Goal: Information Seeking & Learning: Compare options

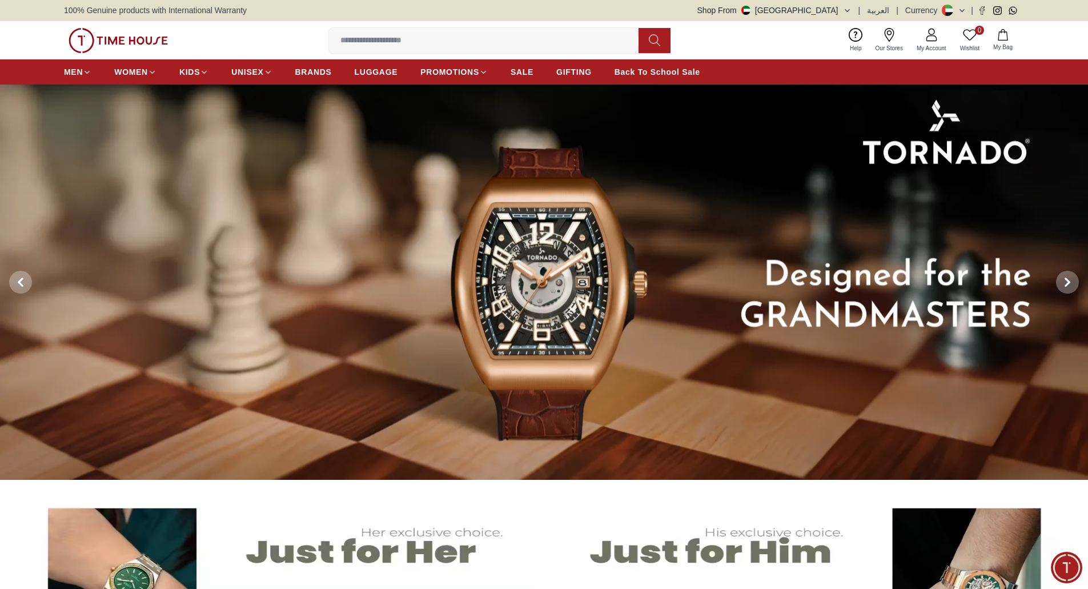
click at [128, 31] on img at bounding box center [118, 40] width 99 height 25
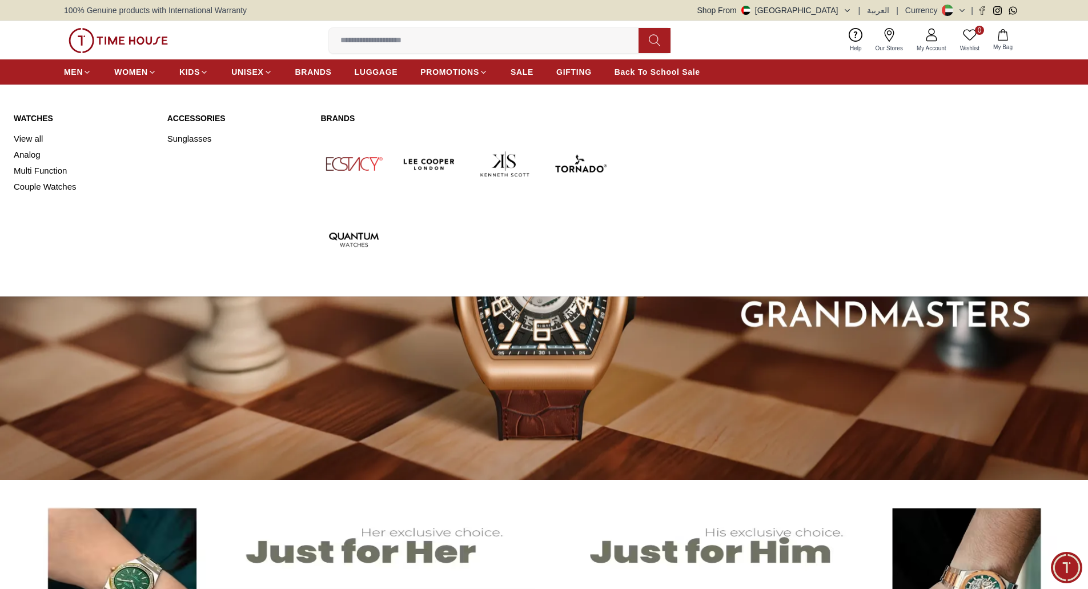
click at [42, 118] on link "Watches" at bounding box center [84, 117] width 140 height 11
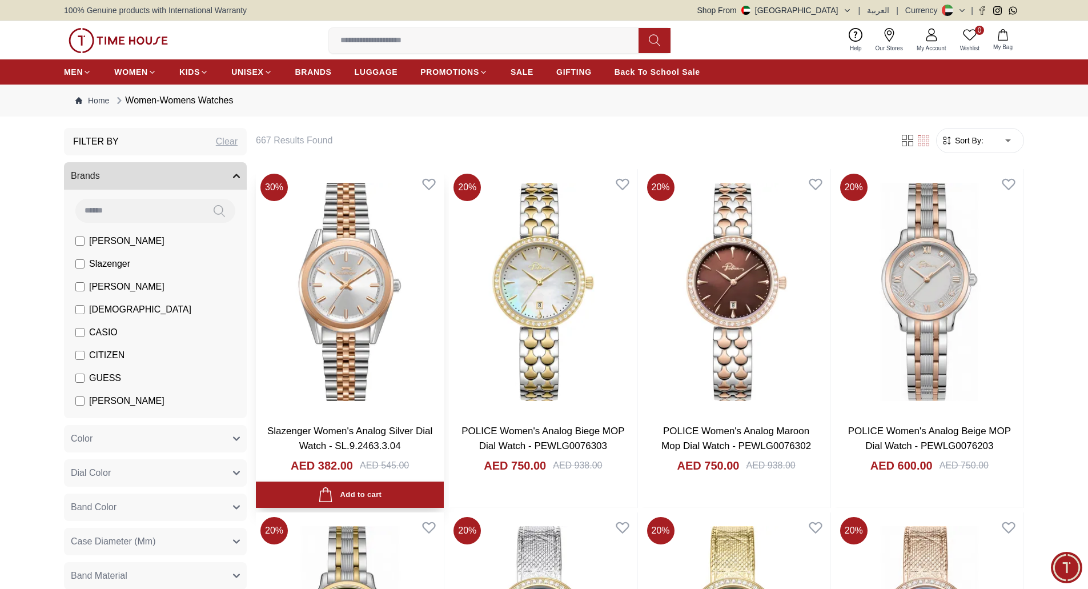
click at [357, 360] on img at bounding box center [350, 292] width 188 height 246
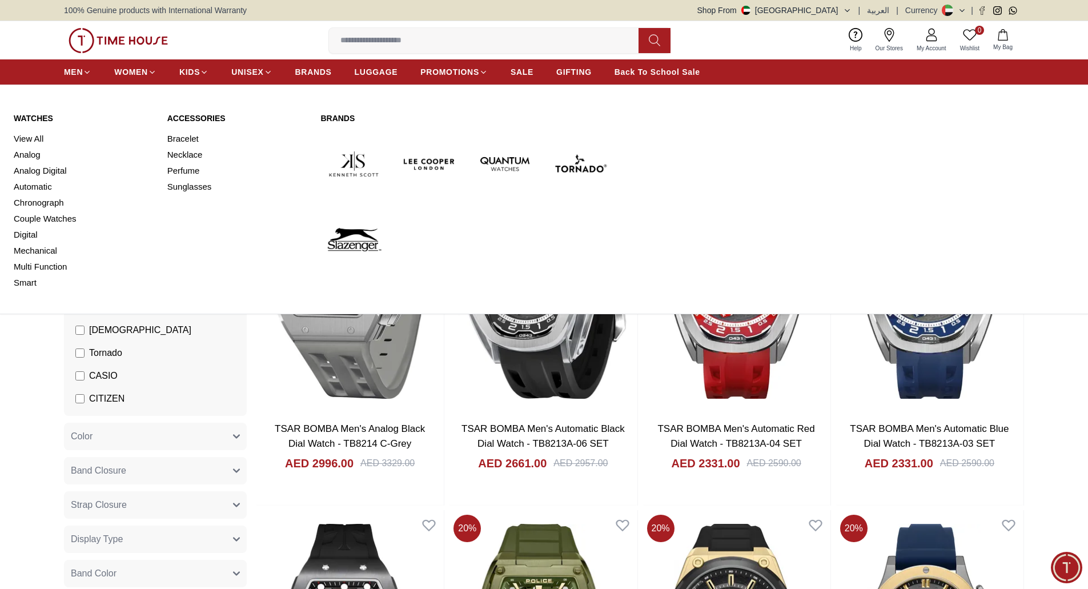
click at [41, 118] on link "Watches" at bounding box center [84, 117] width 140 height 11
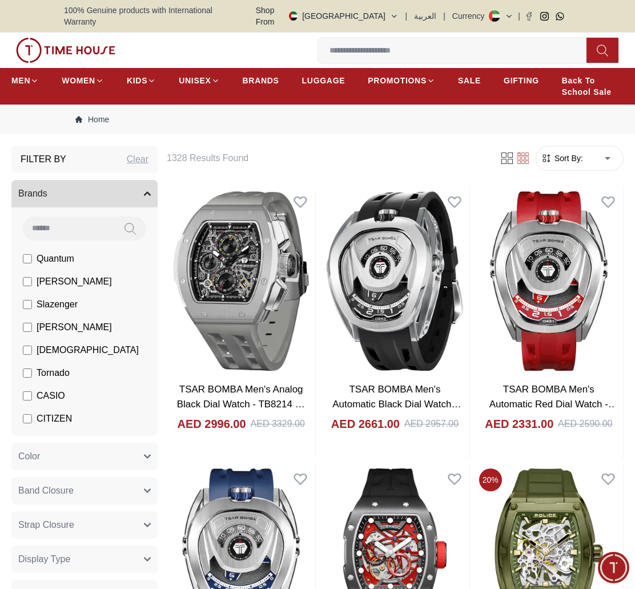
click at [59, 38] on img at bounding box center [65, 50] width 99 height 25
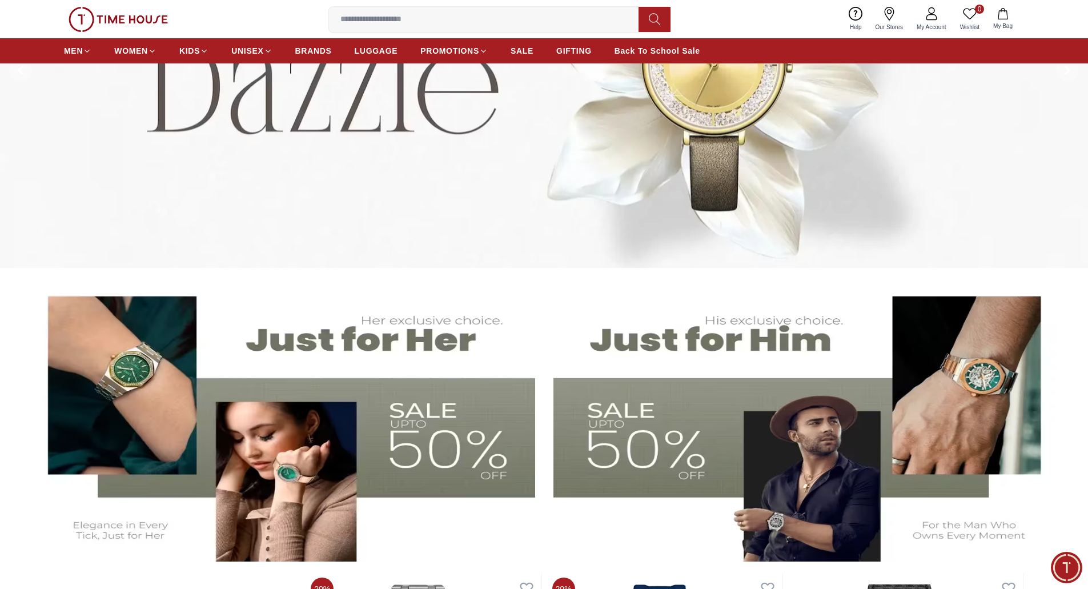
scroll to position [228, 0]
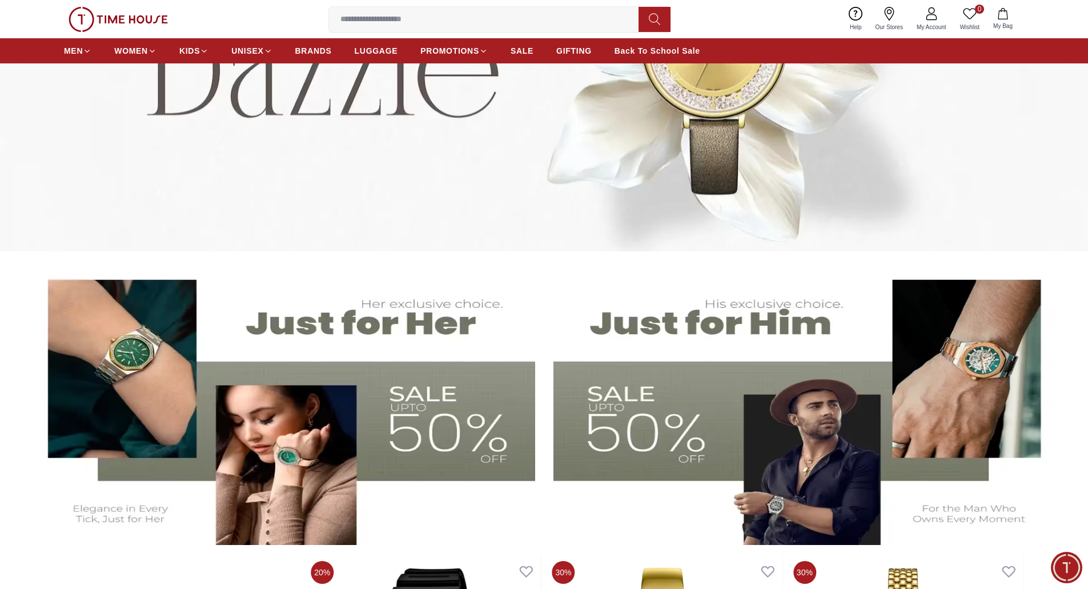
click at [877, 380] on img at bounding box center [807, 404] width 508 height 282
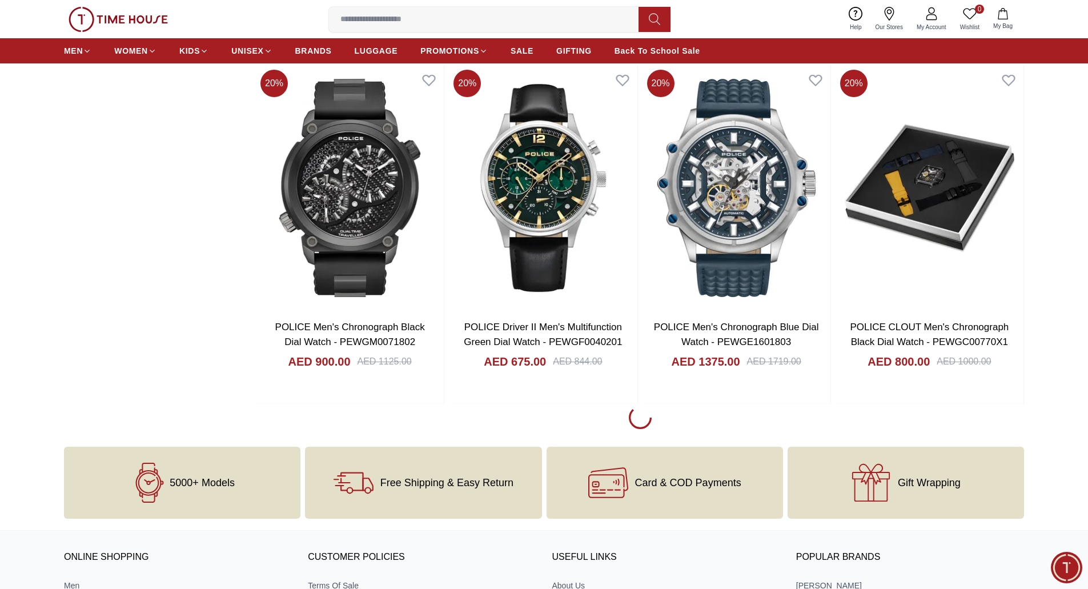
scroll to position [1471, 0]
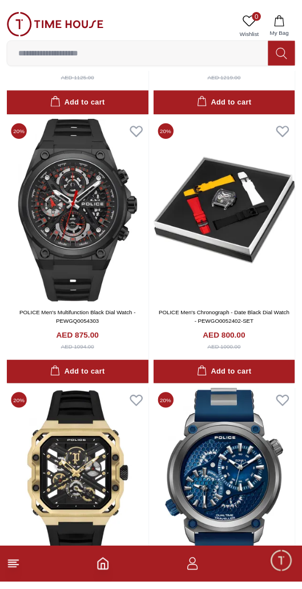
scroll to position [1633, 0]
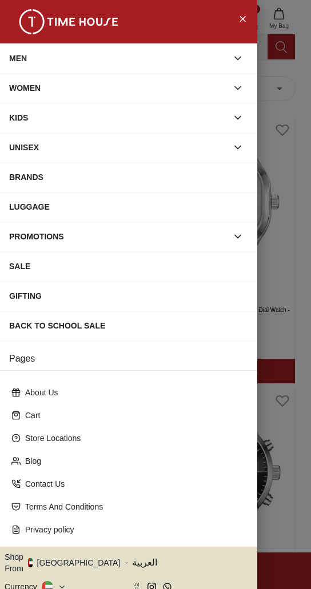
click at [232, 56] on icon "button" at bounding box center [237, 58] width 11 height 11
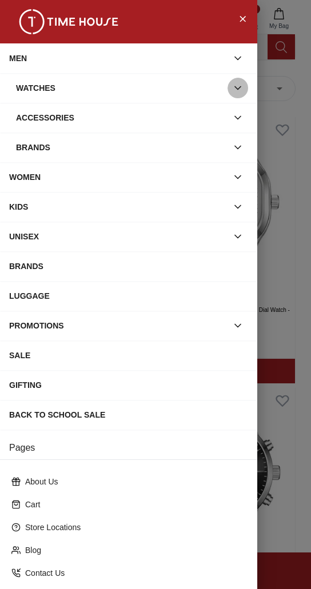
click at [232, 88] on icon "button" at bounding box center [237, 87] width 11 height 11
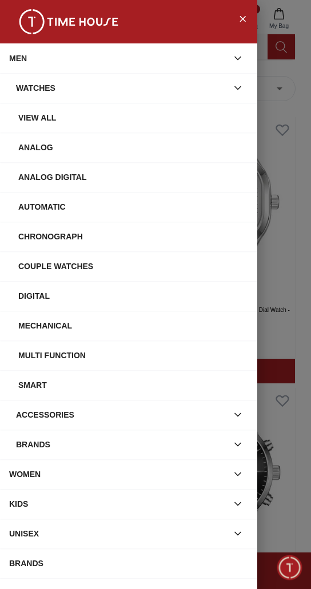
click at [37, 89] on div "Watches" at bounding box center [121, 88] width 211 height 21
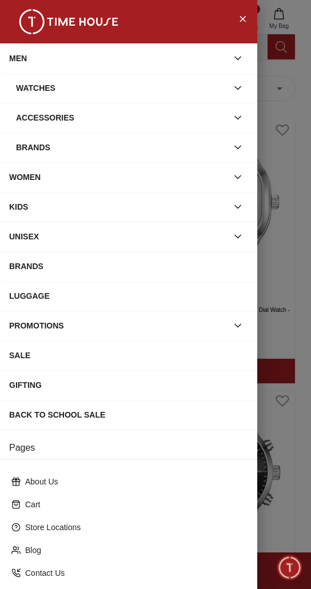
click at [37, 89] on div "Watches" at bounding box center [121, 88] width 211 height 21
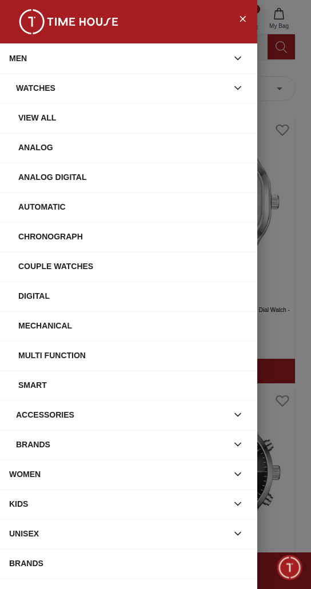
click at [40, 119] on div "View All" at bounding box center [133, 117] width 230 height 21
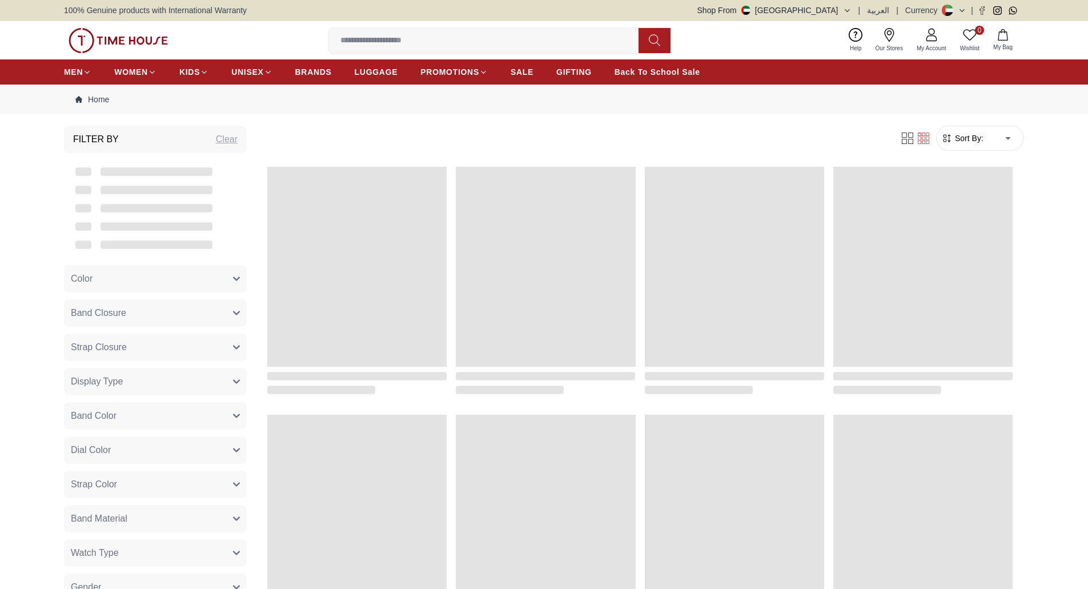
drag, startPoint x: 0, startPoint y: 0, endPoint x: 134, endPoint y: 45, distance: 141.6
click at [134, 45] on img at bounding box center [118, 40] width 99 height 25
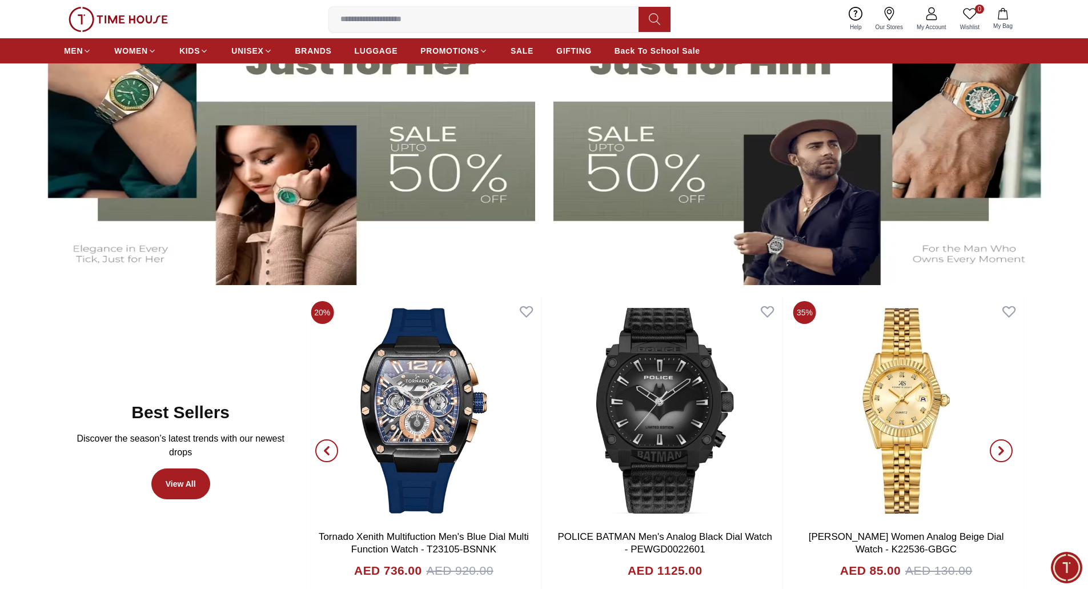
scroll to position [457, 0]
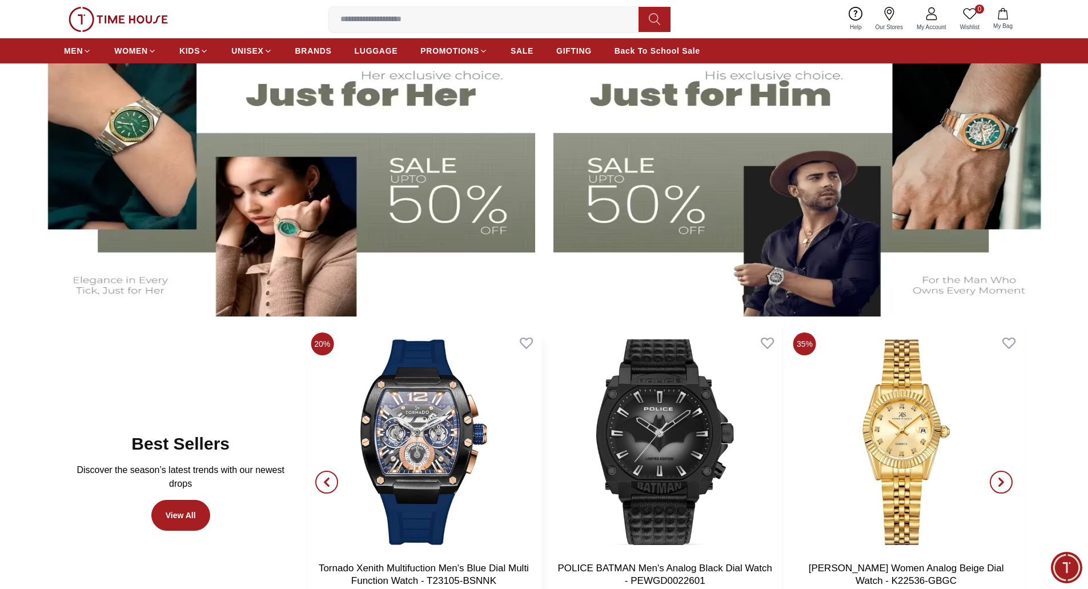
click at [431, 492] on img at bounding box center [423, 442] width 235 height 228
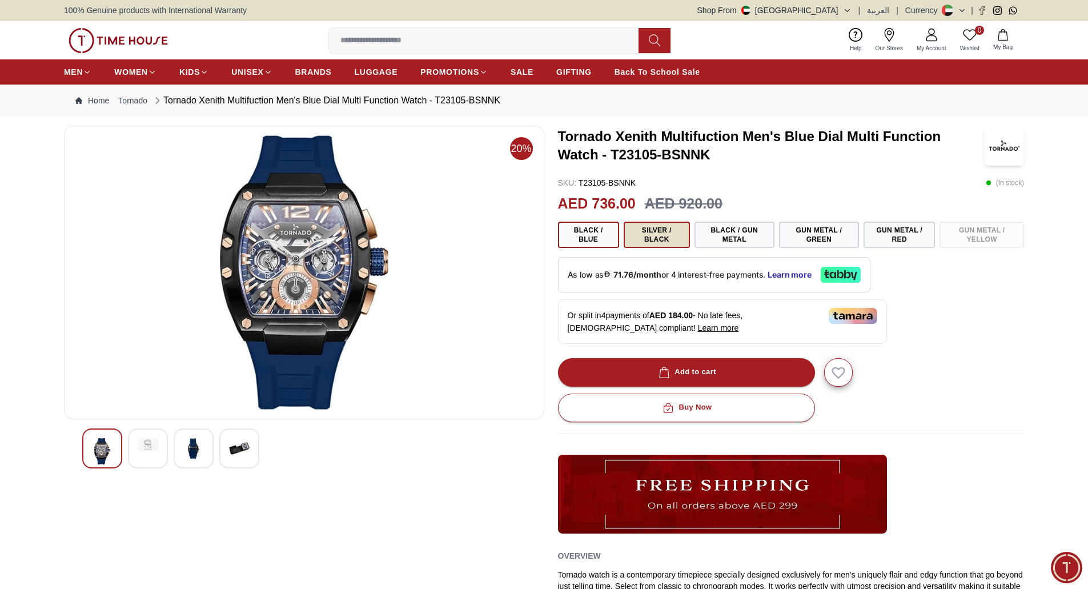
click at [658, 236] on button "Silver / Black" at bounding box center [657, 235] width 66 height 26
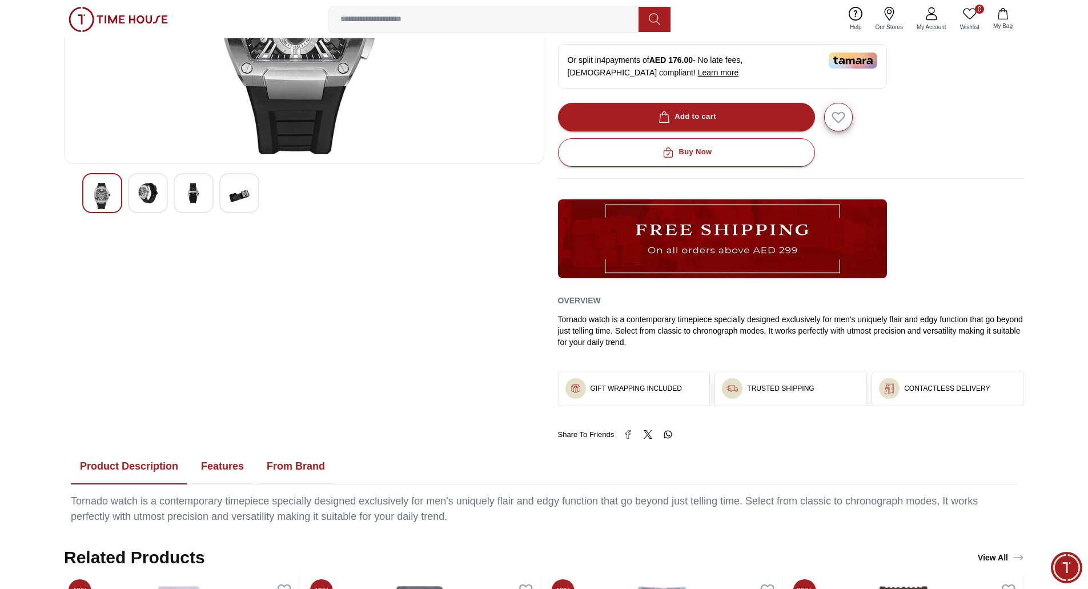
scroll to position [286, 0]
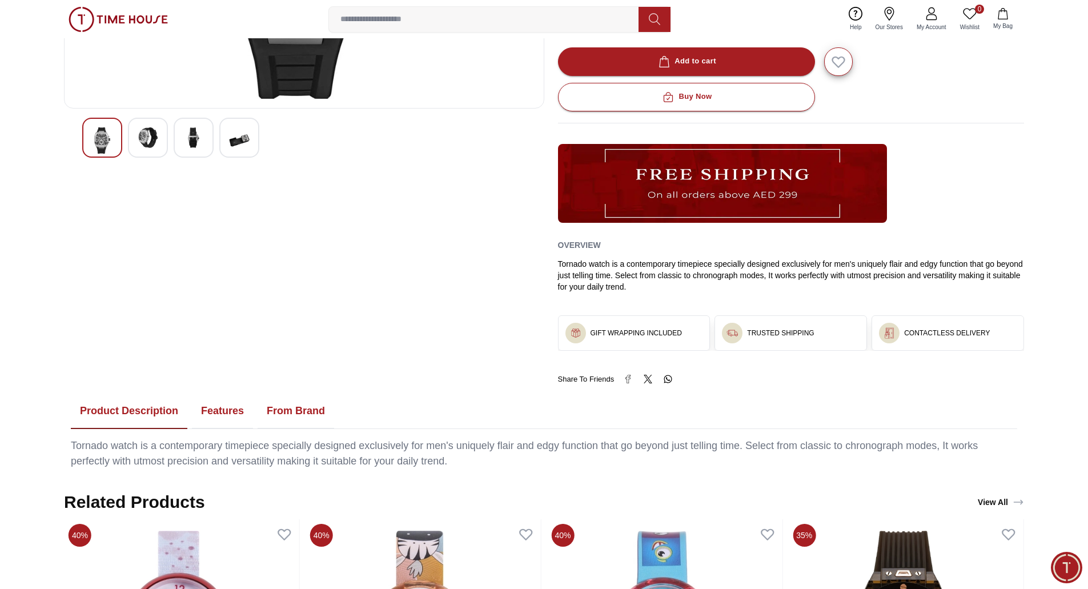
click at [147, 137] on img at bounding box center [148, 137] width 21 height 21
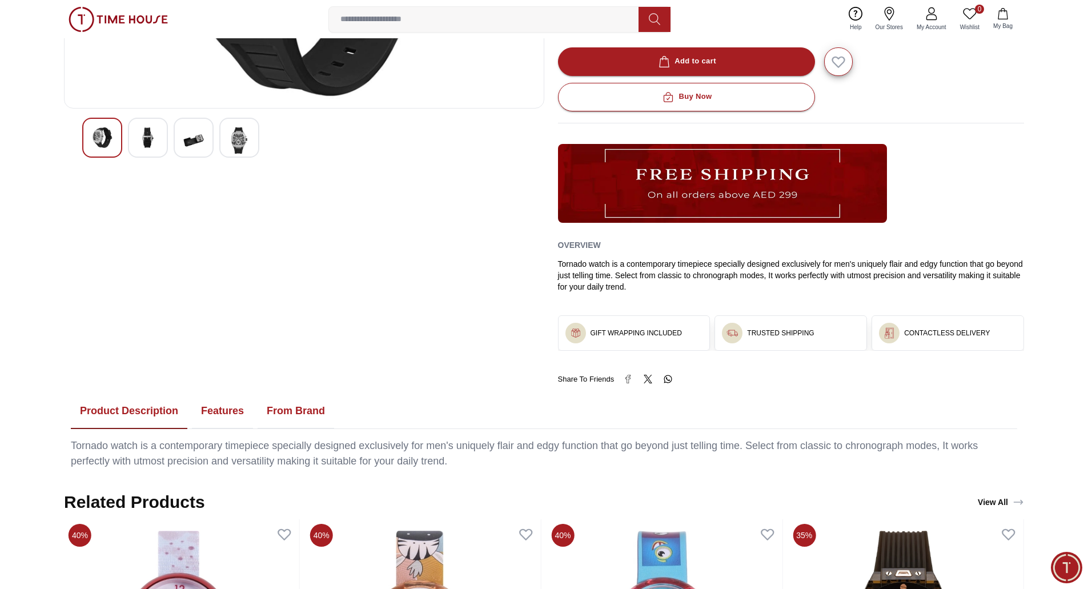
click at [185, 138] on img at bounding box center [193, 140] width 21 height 26
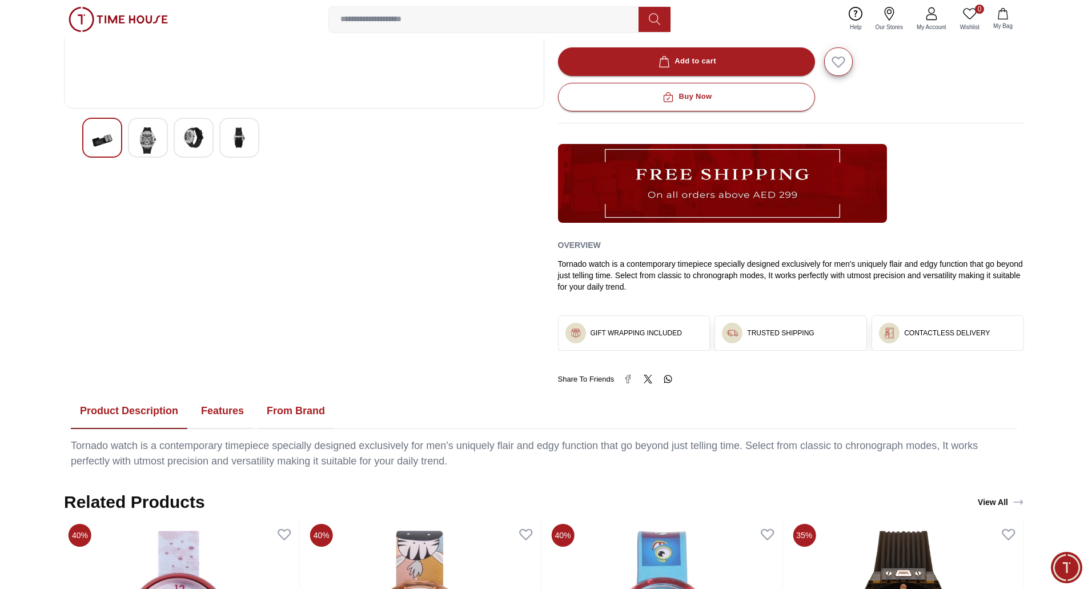
click at [218, 138] on div at bounding box center [304, 138] width 444 height 40
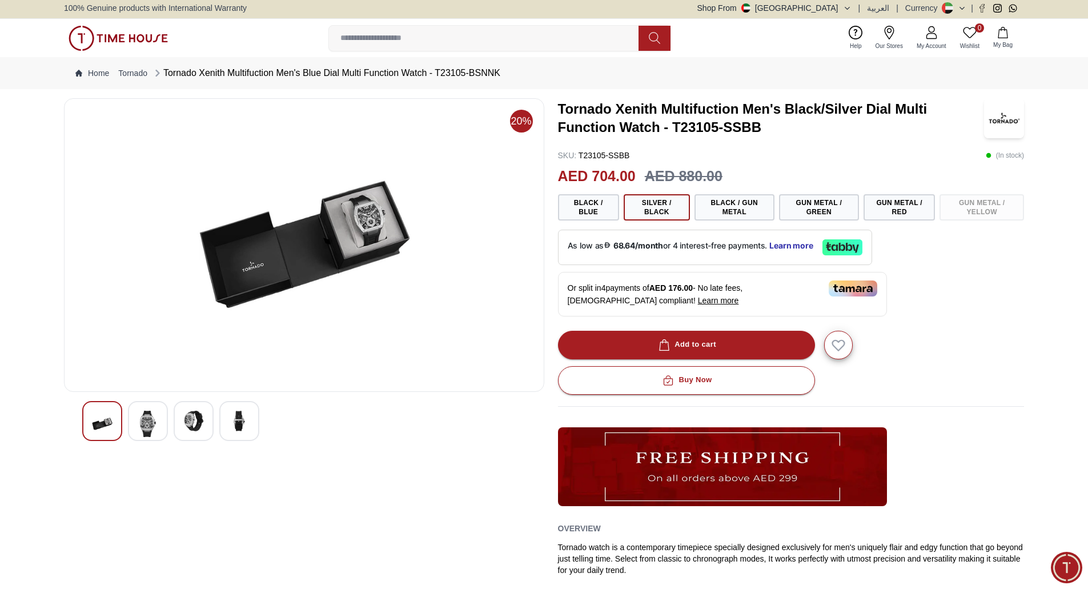
scroll to position [0, 0]
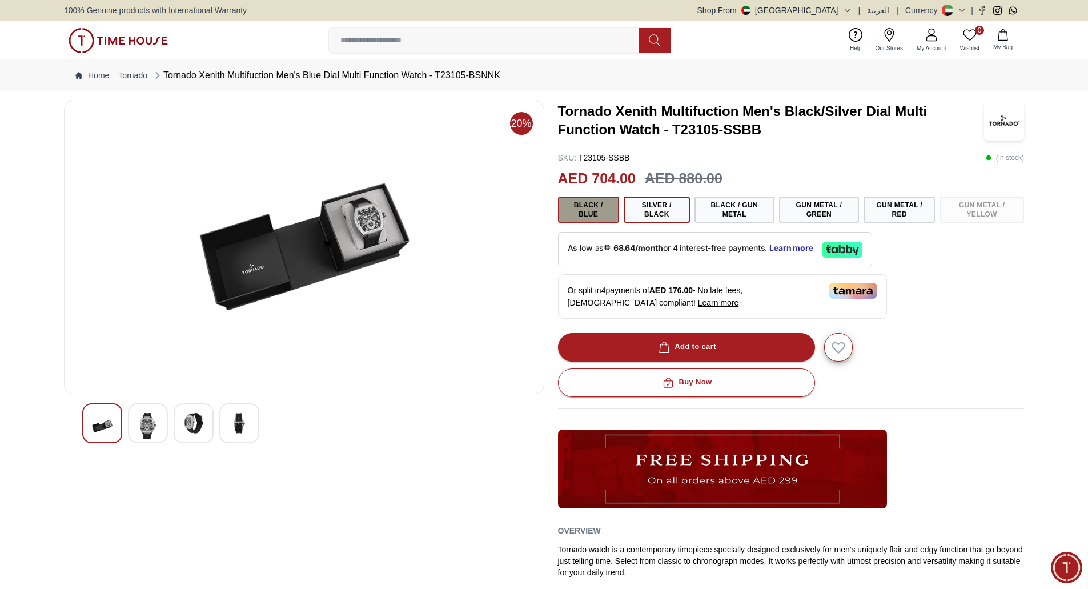
click at [302, 210] on button "Black / Blue" at bounding box center [588, 209] width 61 height 26
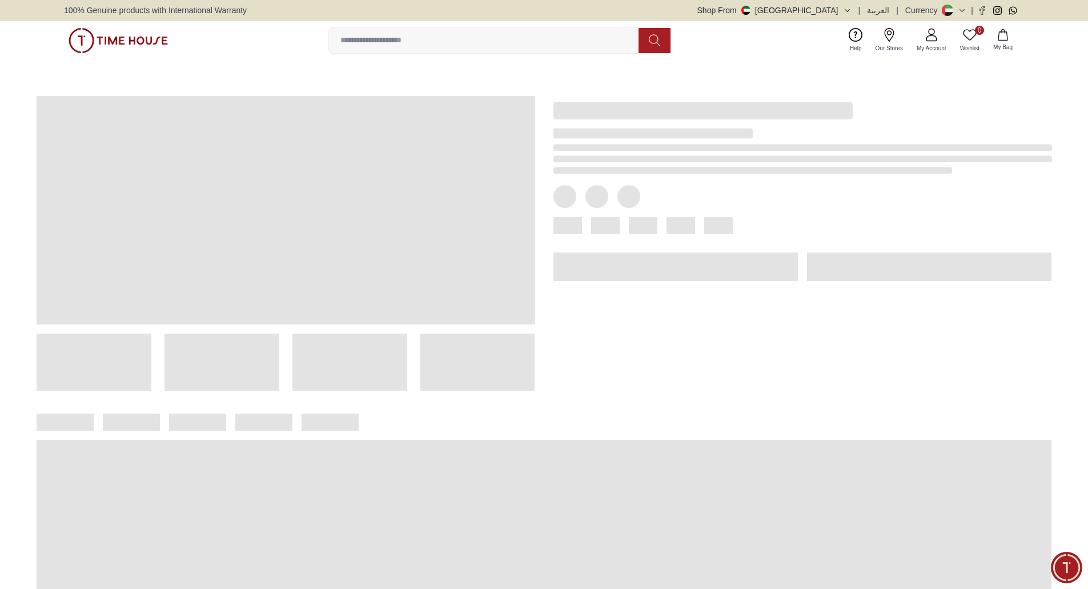
click at [302, 210] on div at bounding box center [793, 234] width 517 height 313
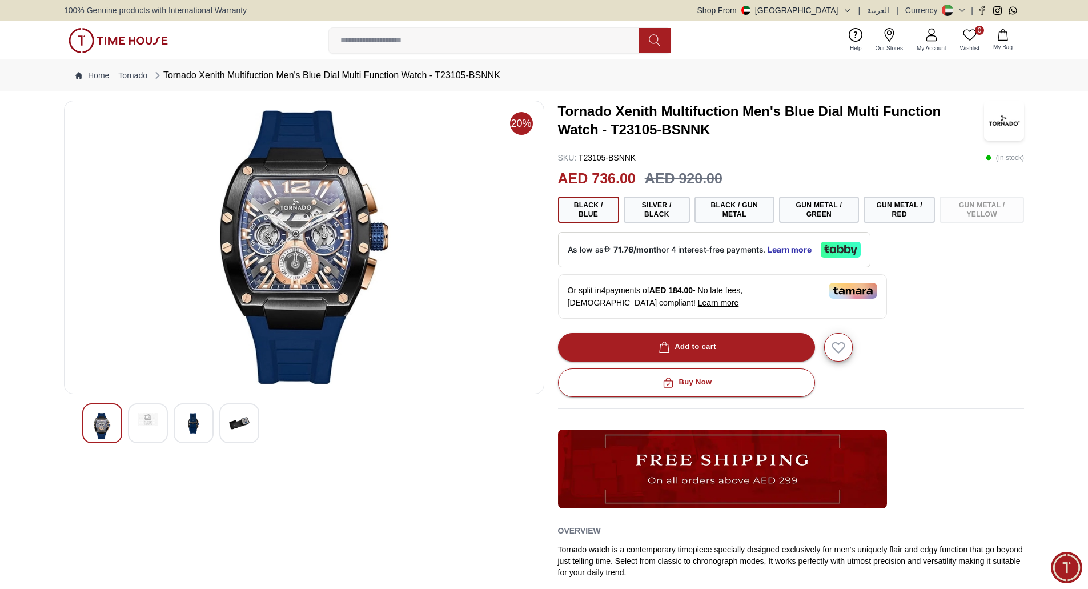
click at [185, 432] on img at bounding box center [193, 423] width 21 height 21
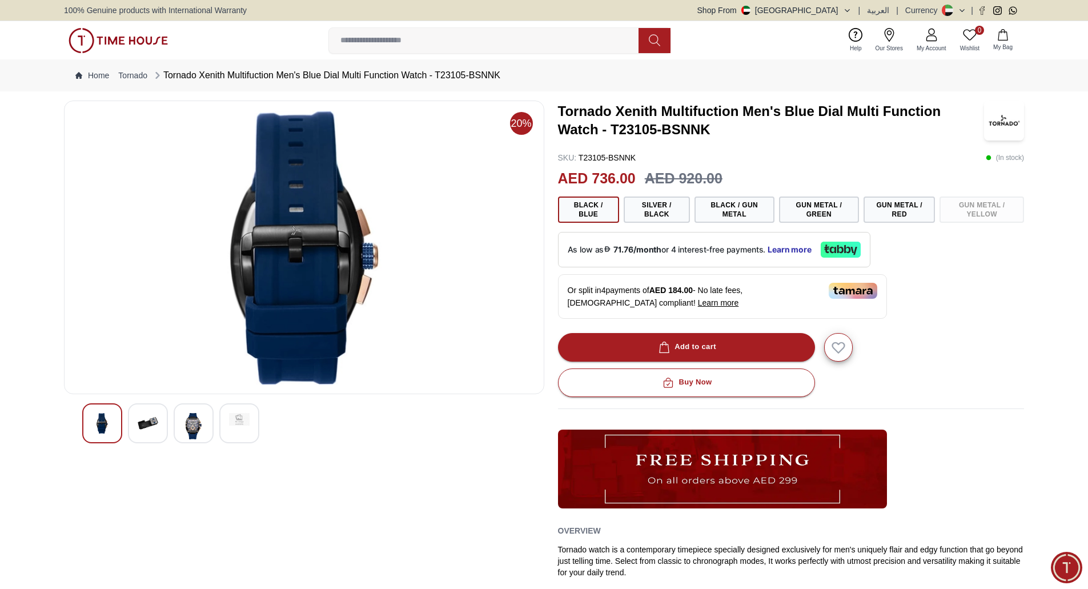
click at [139, 430] on img at bounding box center [148, 423] width 21 height 21
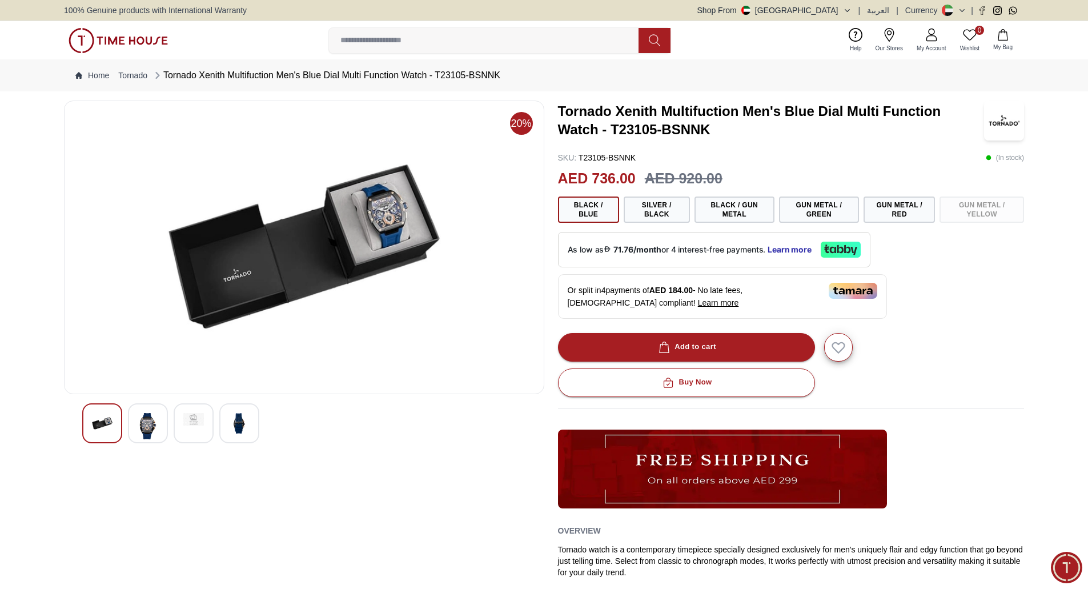
click at [101, 428] on img at bounding box center [102, 423] width 21 height 21
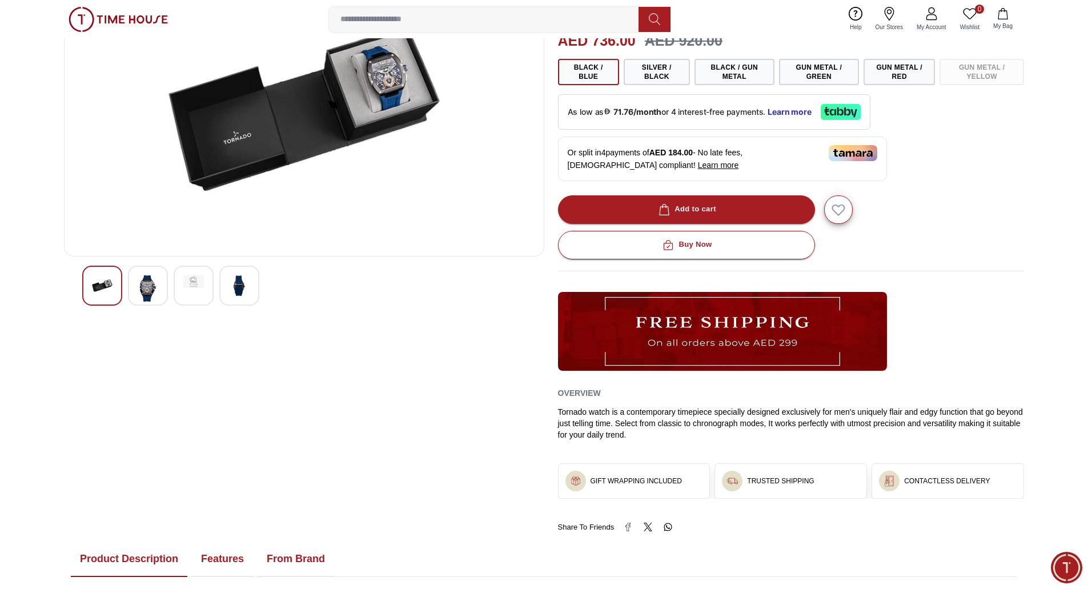
scroll to position [171, 0]
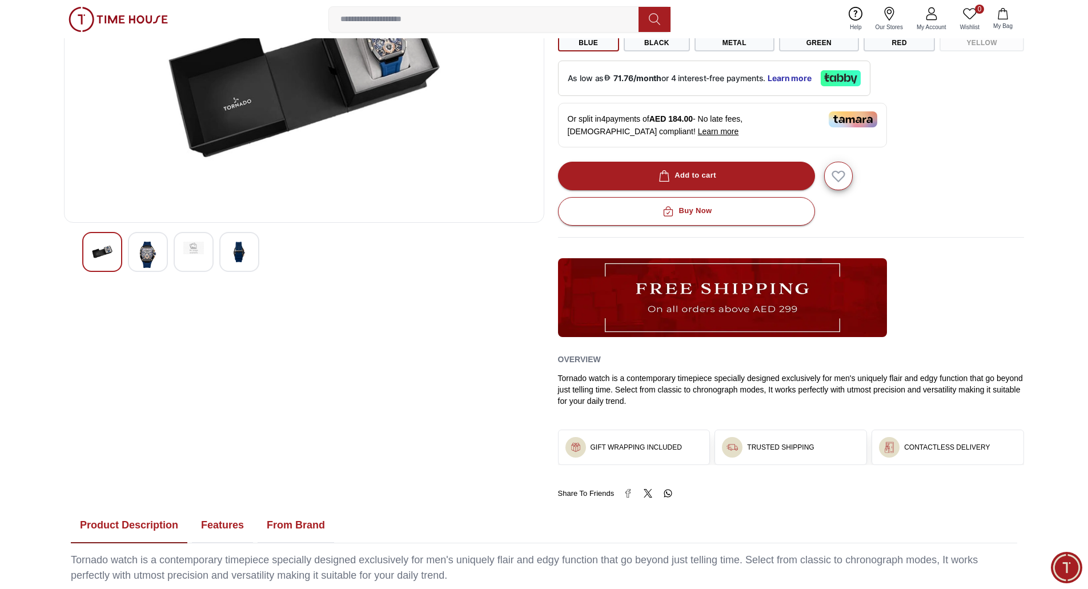
click at [302, 444] on div at bounding box center [732, 447] width 21 height 21
click at [302, 445] on h3 "CONTACTLESS DELIVERY" at bounding box center [947, 447] width 86 height 9
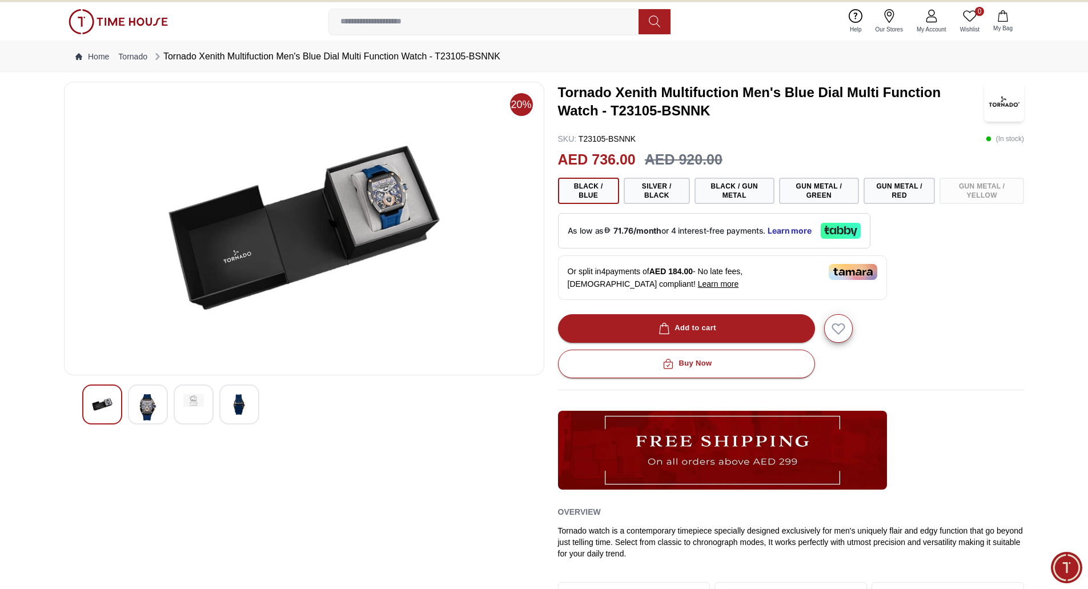
scroll to position [0, 0]
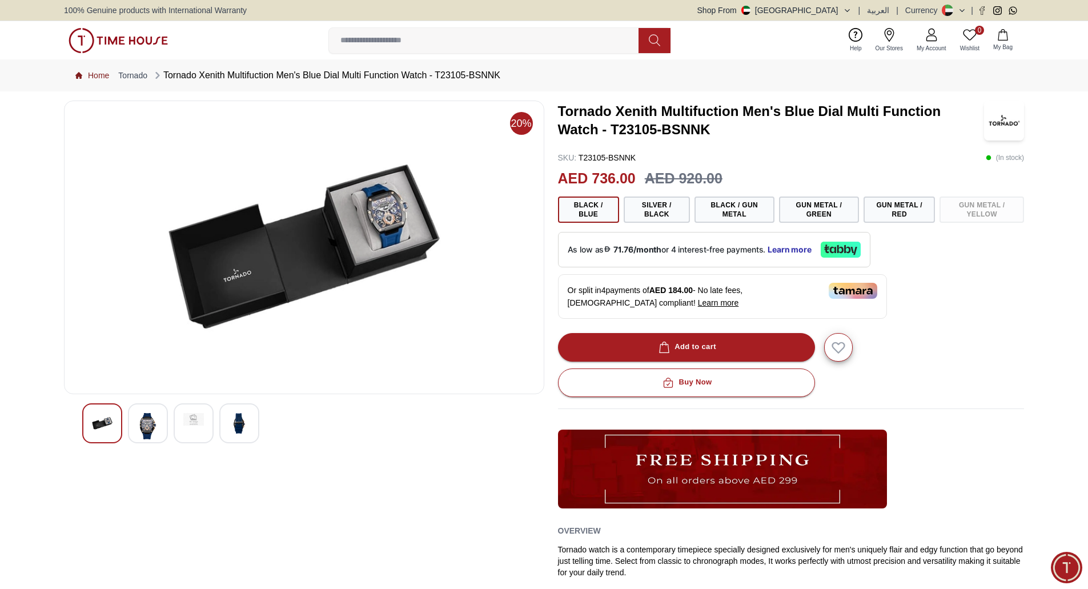
click at [99, 71] on link "Home" at bounding box center [92, 75] width 34 height 11
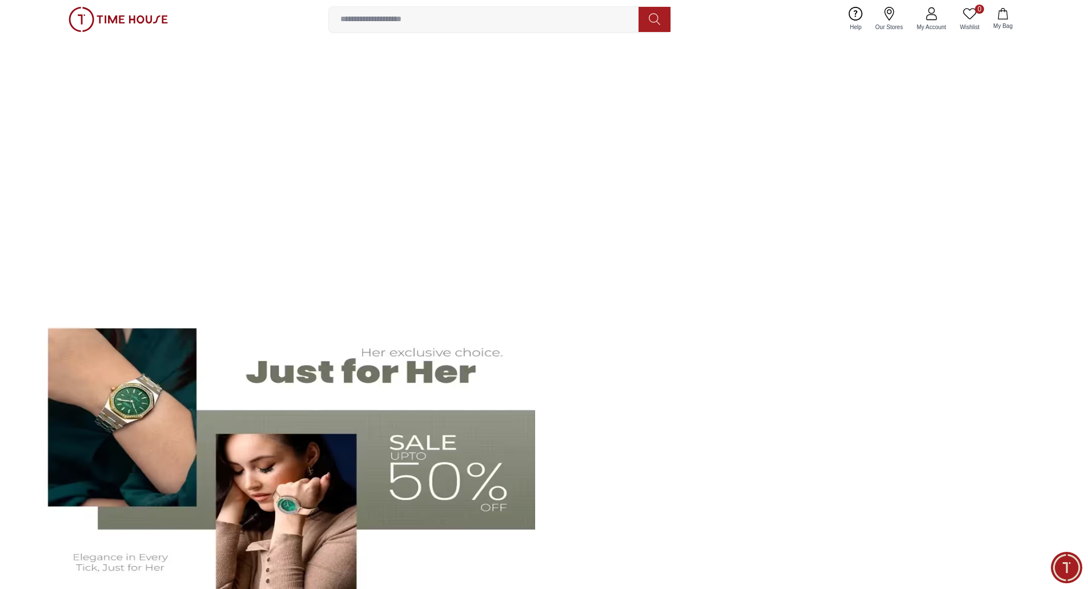
scroll to position [286, 0]
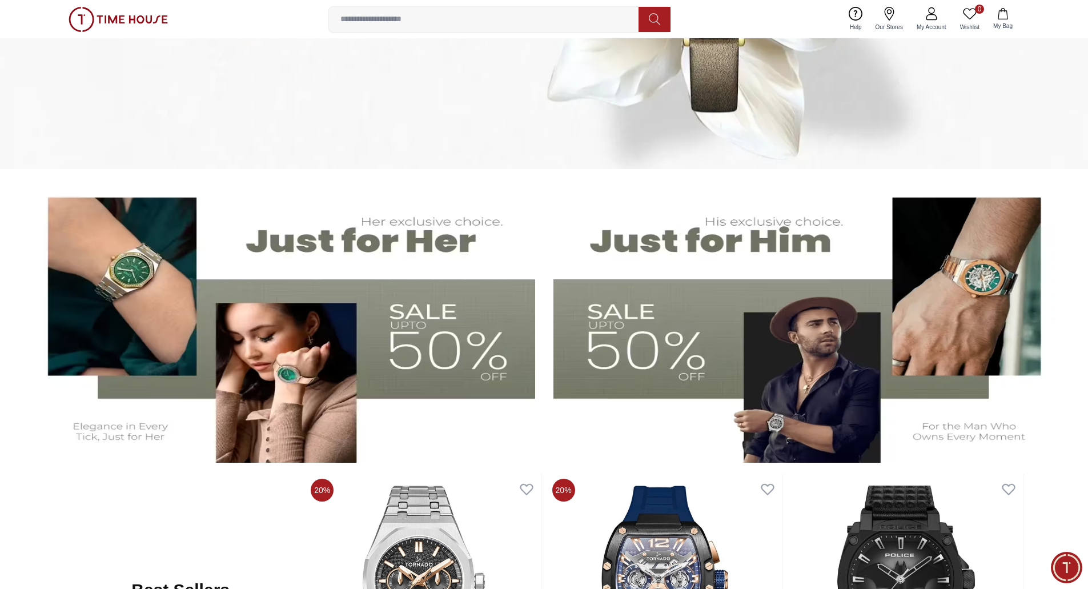
click at [302, 350] on img at bounding box center [281, 321] width 508 height 282
